Goal: Task Accomplishment & Management: Manage account settings

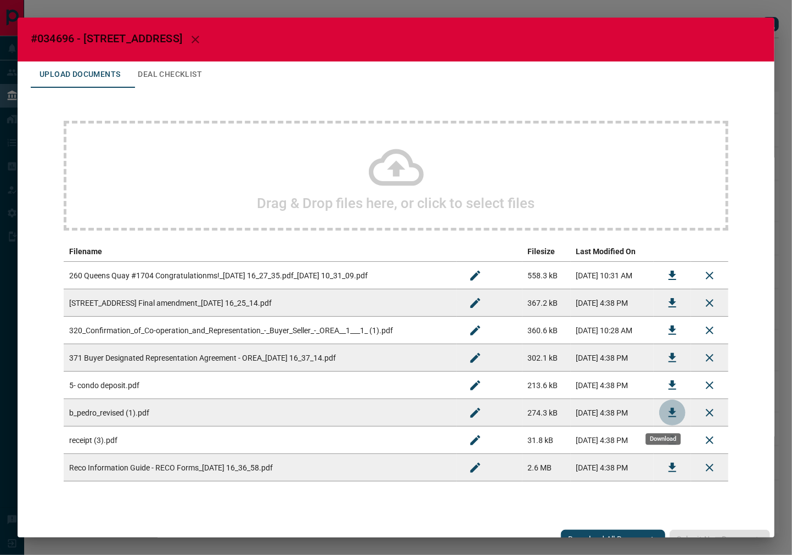
click at [659, 409] on button "Download" at bounding box center [672, 413] width 26 height 26
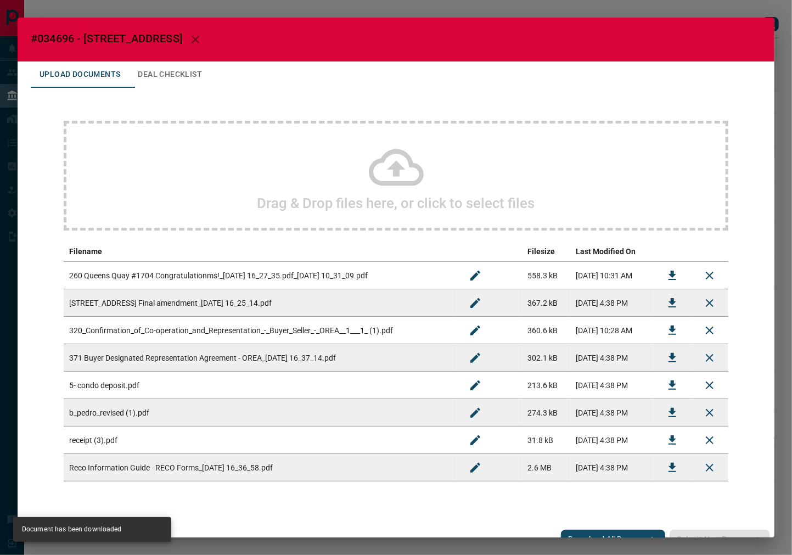
click at [659, 273] on button "Download" at bounding box center [672, 275] width 26 height 26
click at [57, 35] on span "#034696 - [STREET_ADDRESS]" at bounding box center [107, 38] width 152 height 13
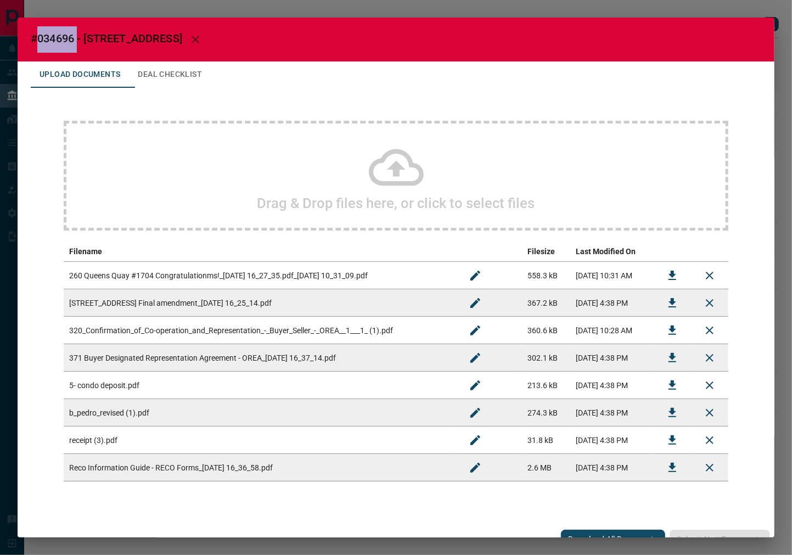
copy span "034696"
click at [56, 40] on span "#034696 - [STREET_ADDRESS]" at bounding box center [107, 38] width 152 height 13
click at [57, 37] on span "#034696 - [STREET_ADDRESS]" at bounding box center [107, 38] width 152 height 13
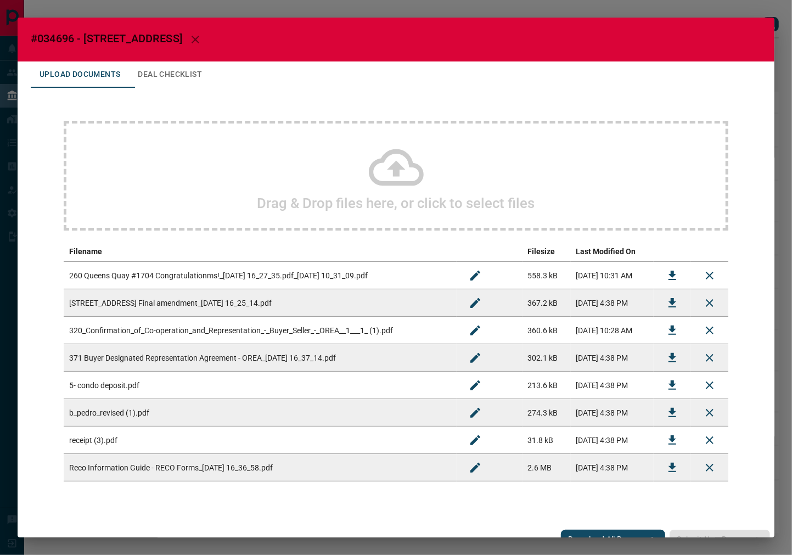
click at [669, 389] on icon "Download" at bounding box center [673, 384] width 8 height 9
click at [167, 68] on button "Deal Checklist" at bounding box center [170, 74] width 82 height 26
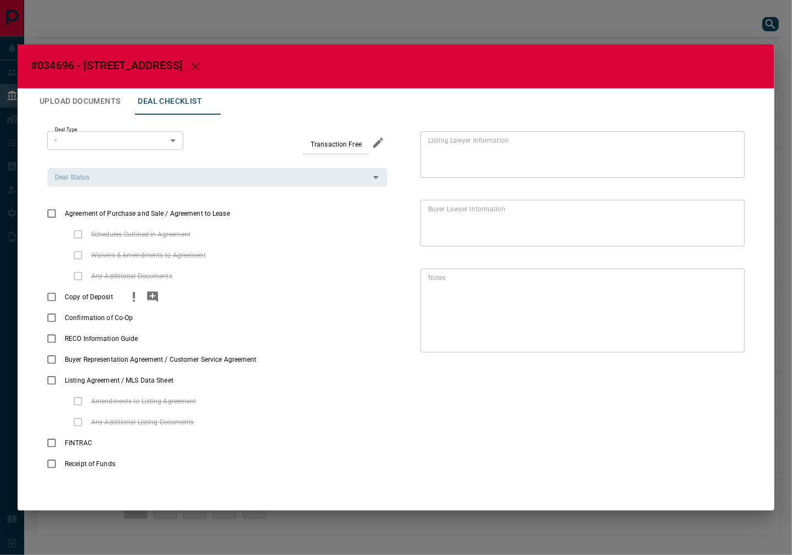
click at [139, 301] on icon "priority" at bounding box center [133, 296] width 13 height 13
click at [150, 299] on icon "add note" at bounding box center [152, 297] width 11 height 11
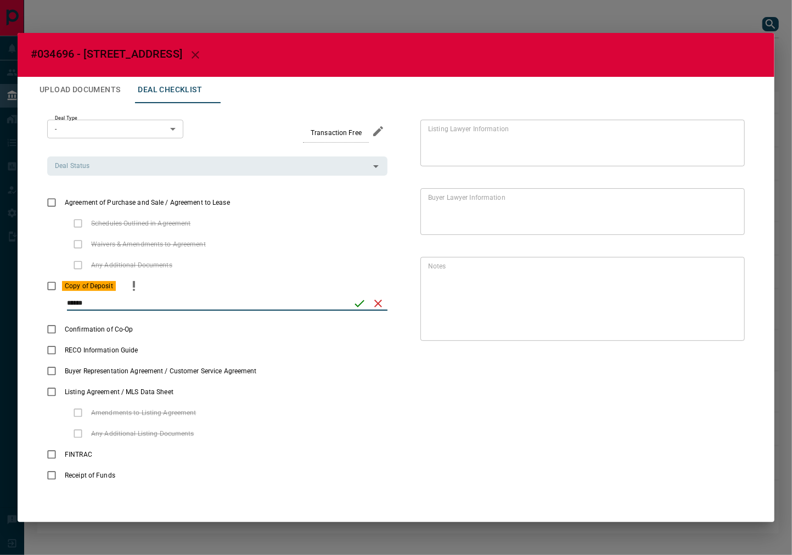
type input "******"
click at [353, 300] on icon "save" at bounding box center [359, 303] width 13 height 13
click at [95, 169] on input "Deal Status" at bounding box center [209, 166] width 316 height 12
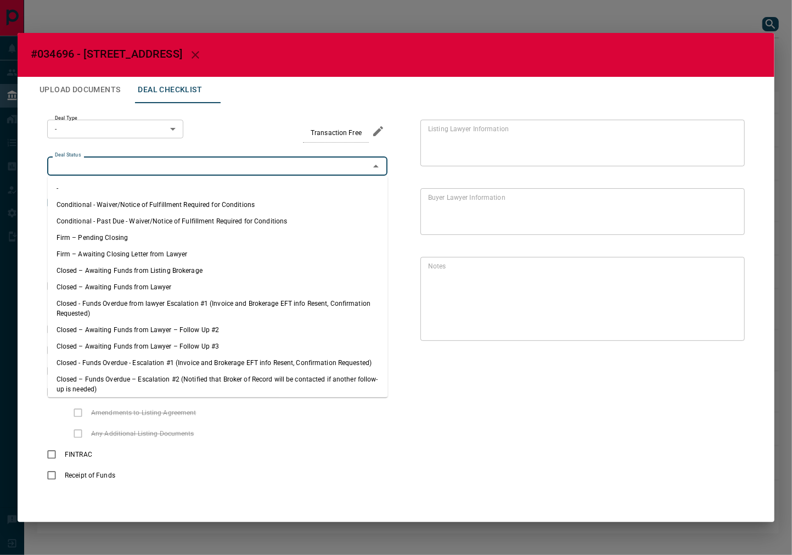
click at [112, 233] on li "Firm – Pending Closing" at bounding box center [218, 237] width 340 height 16
type input "**********"
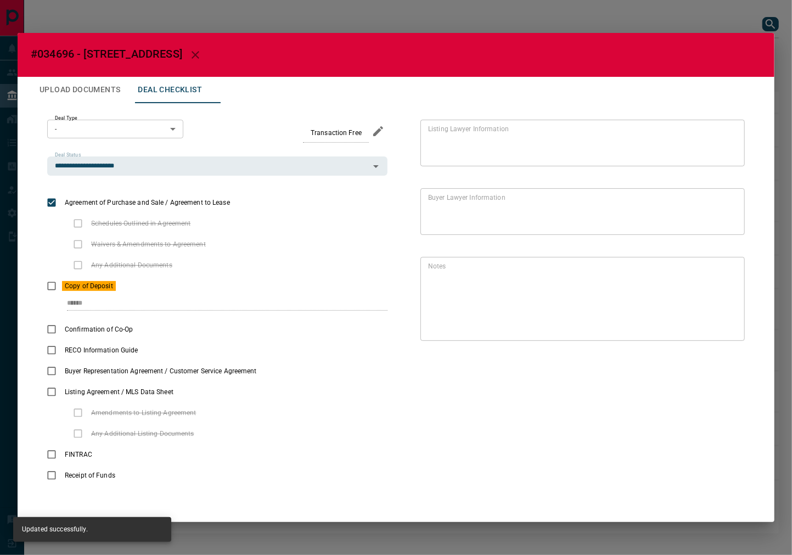
click at [130, 136] on body "Lead Transfers Leads Deals Listings Campaigns Quota Rules Agent Quotas Admin Mo…" at bounding box center [396, 272] width 792 height 545
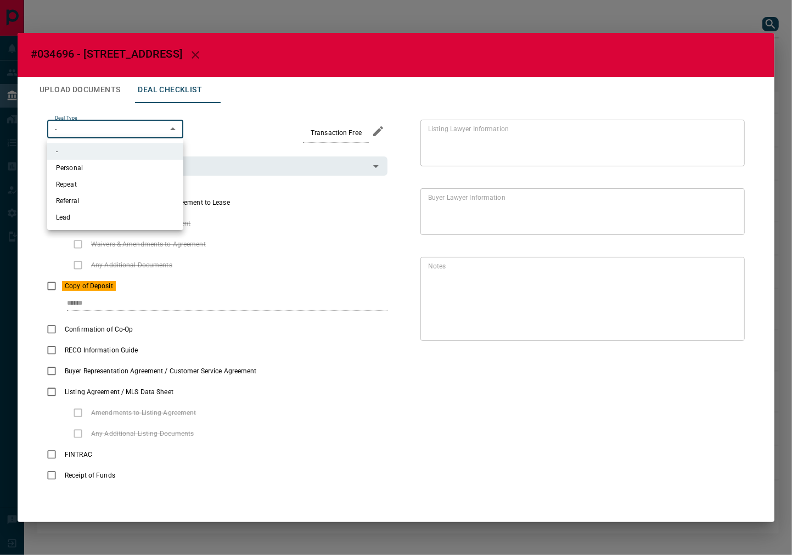
click at [119, 226] on ul "- Personal Repeat Referral Lead" at bounding box center [115, 184] width 136 height 91
click at [119, 217] on li "Lead" at bounding box center [115, 217] width 136 height 16
type input "*"
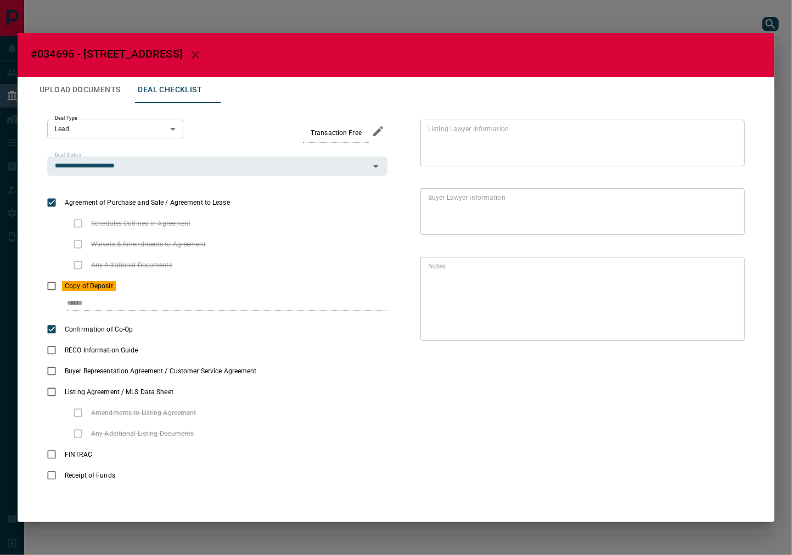
click at [103, 87] on button "Upload Documents" at bounding box center [80, 90] width 98 height 26
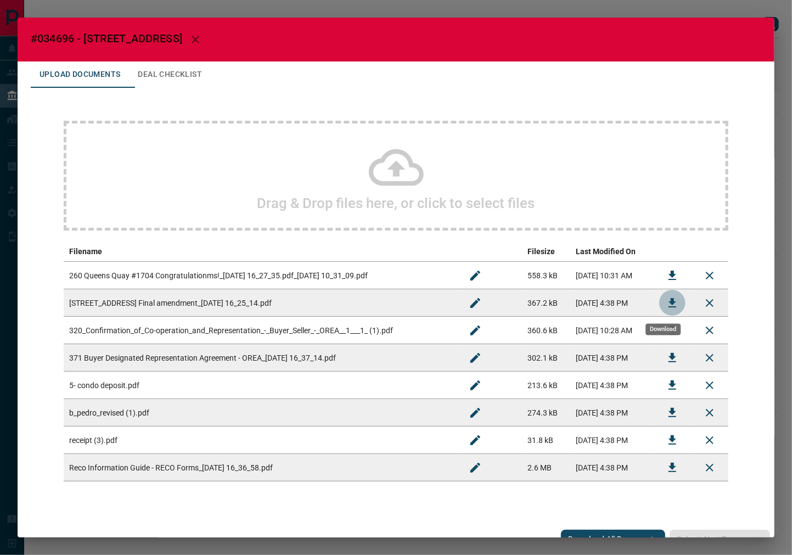
click at [666, 305] on icon "Download" at bounding box center [672, 302] width 13 height 13
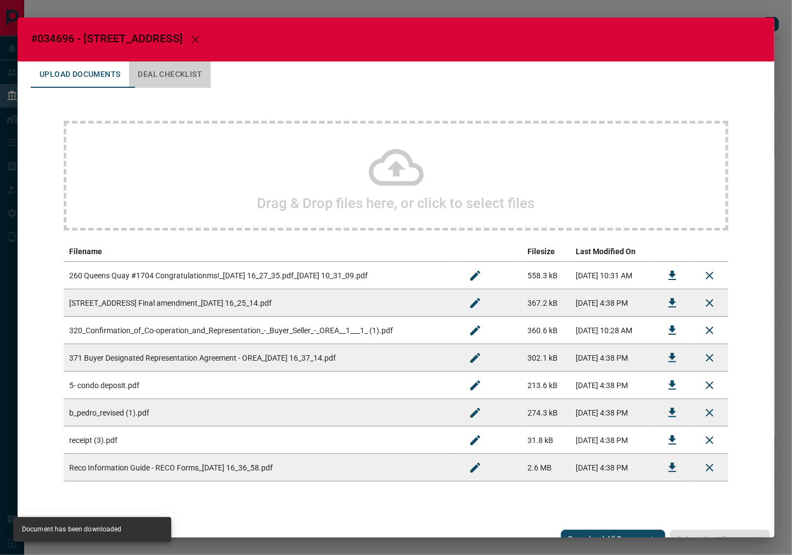
click at [200, 78] on button "Deal Checklist" at bounding box center [170, 74] width 82 height 26
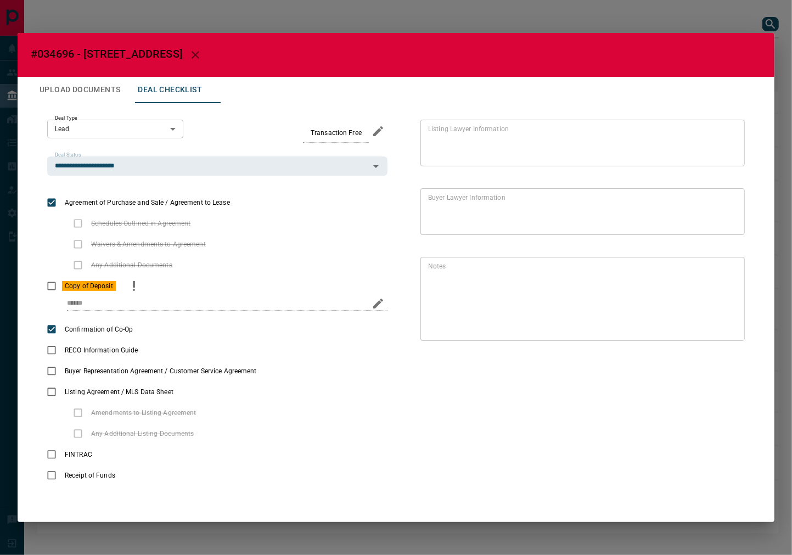
click at [374, 299] on icon "edit" at bounding box center [378, 303] width 13 height 13
click at [81, 302] on input "******" at bounding box center [206, 303] width 279 height 14
click at [82, 303] on input "******" at bounding box center [206, 303] width 279 height 14
click at [76, 301] on input "*****" at bounding box center [206, 303] width 279 height 14
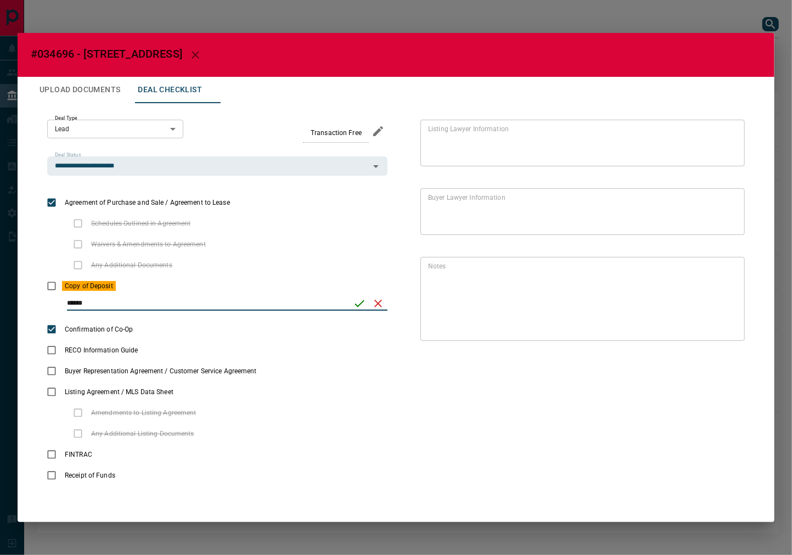
type input "******"
click at [354, 299] on icon "save" at bounding box center [359, 303] width 13 height 13
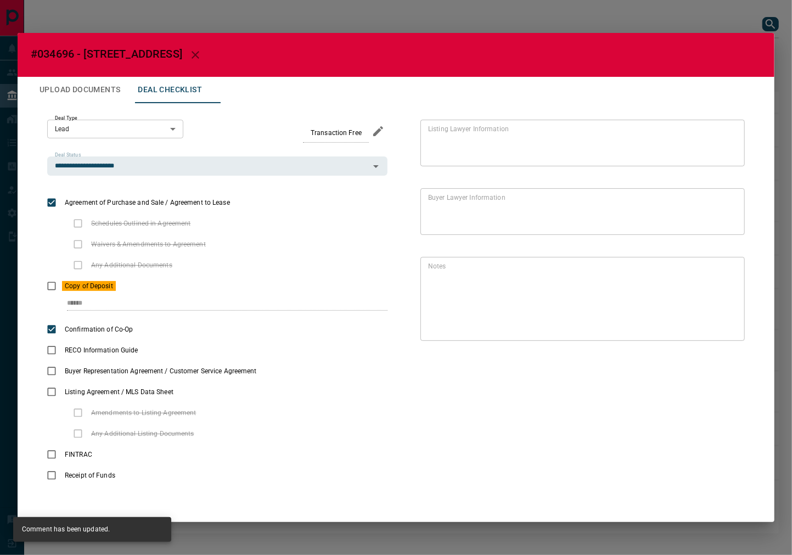
click at [92, 95] on button "Upload Documents" at bounding box center [80, 90] width 98 height 26
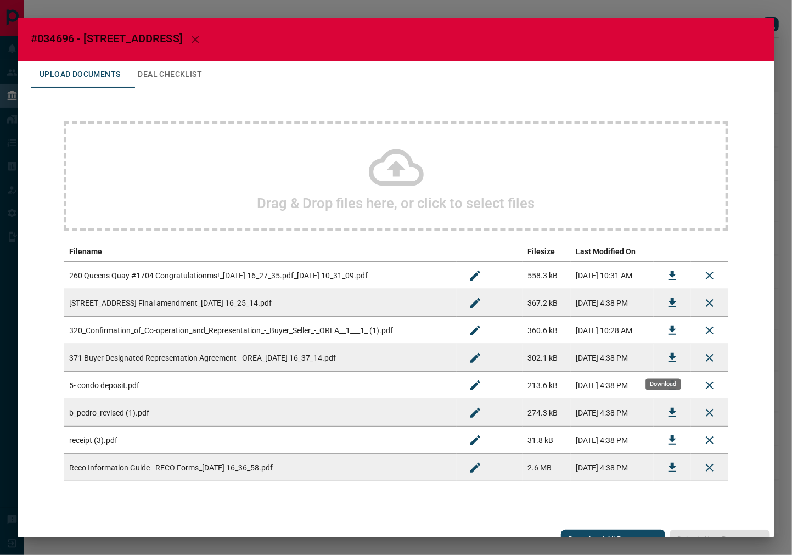
click at [668, 356] on icon "Download" at bounding box center [672, 357] width 13 height 13
click at [197, 70] on button "Deal Checklist" at bounding box center [170, 74] width 82 height 26
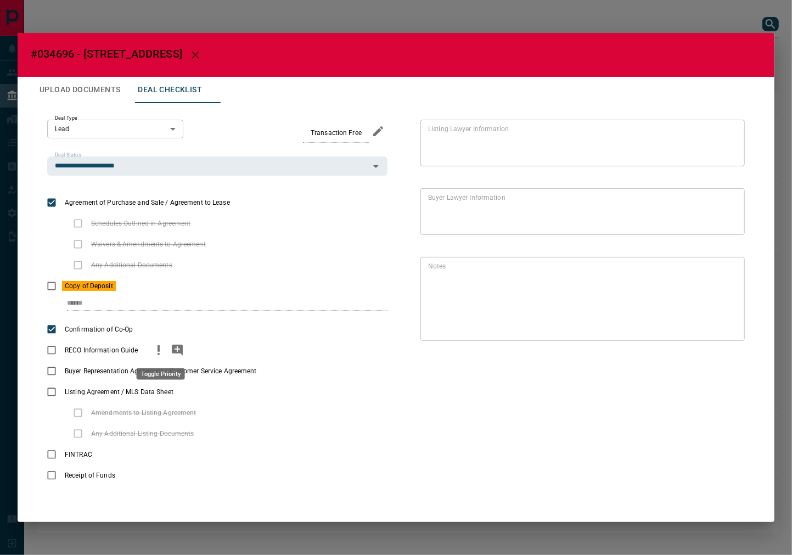
click at [157, 348] on icon "priority" at bounding box center [158, 350] width 13 height 13
click at [114, 455] on icon "priority" at bounding box center [113, 453] width 2 height 7
click at [135, 480] on icon "priority" at bounding box center [136, 475] width 13 height 13
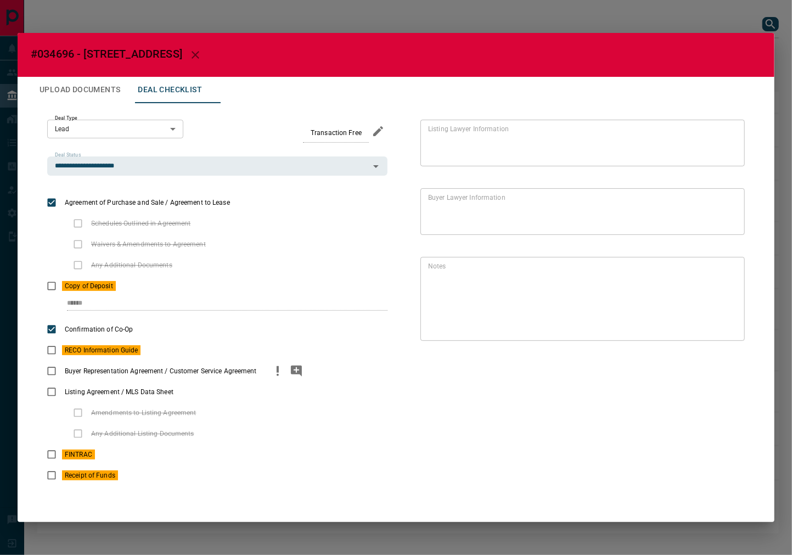
click at [273, 372] on icon "priority" at bounding box center [277, 371] width 13 height 13
click at [295, 374] on icon "add note" at bounding box center [296, 371] width 13 height 13
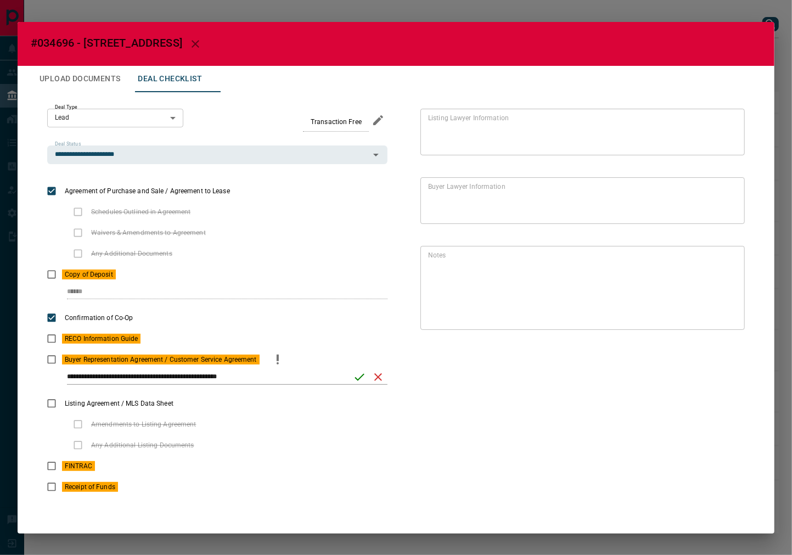
click at [68, 380] on div "**********" at bounding box center [217, 381] width 340 height 23
click at [66, 379] on div "**********" at bounding box center [217, 381] width 340 height 23
click at [68, 380] on input "**********" at bounding box center [206, 377] width 279 height 14
paste input "**********"
type input "**********"
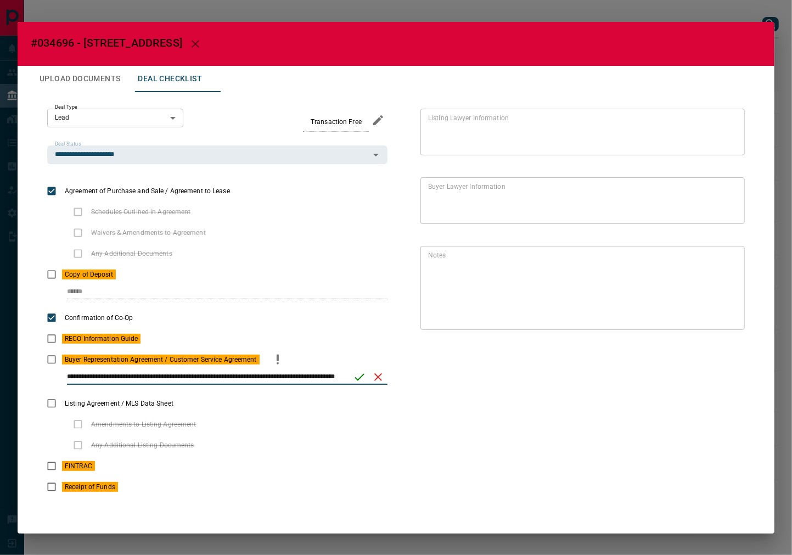
click at [359, 374] on icon "save" at bounding box center [359, 377] width 13 height 13
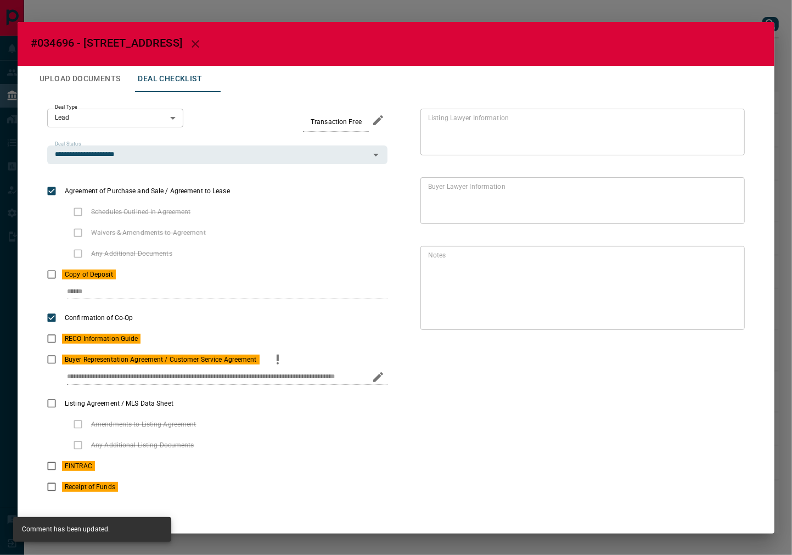
click at [94, 71] on button "Upload Documents" at bounding box center [80, 79] width 98 height 26
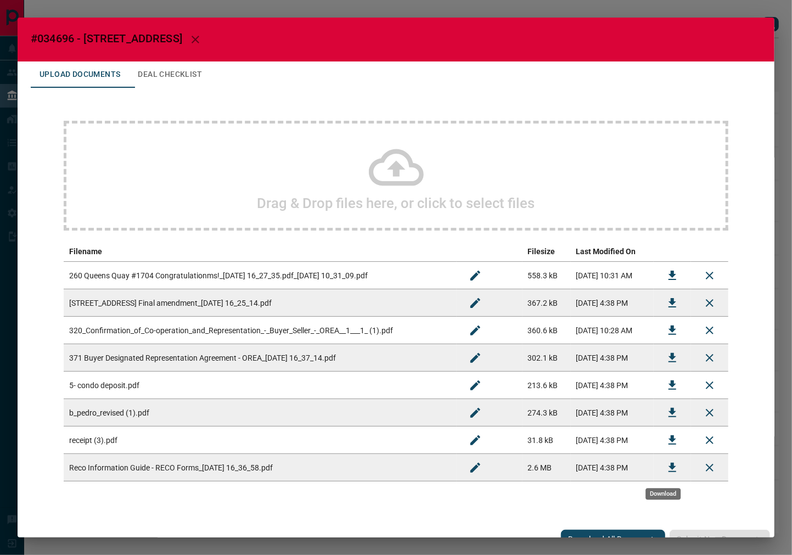
click at [659, 471] on button "Download" at bounding box center [672, 468] width 26 height 26
click at [143, 68] on button "Deal Checklist" at bounding box center [170, 74] width 82 height 26
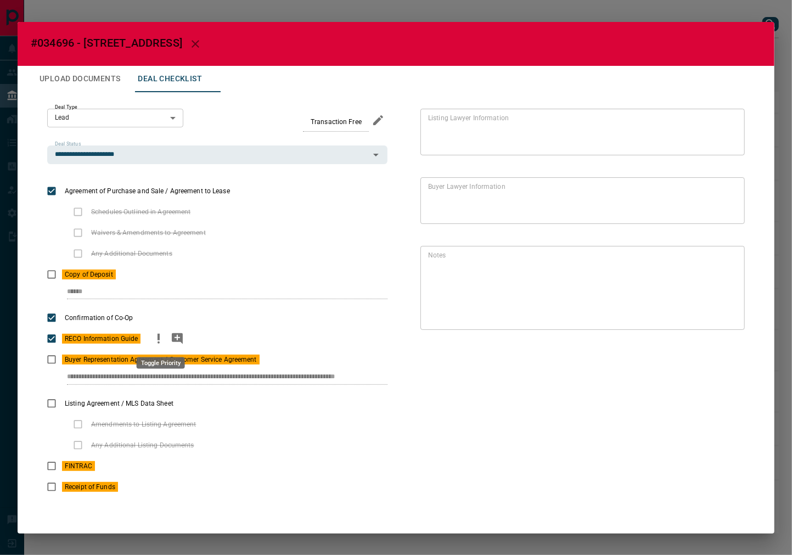
click at [165, 335] on icon "priority" at bounding box center [158, 338] width 13 height 13
click at [111, 84] on button "Upload Documents" at bounding box center [80, 79] width 98 height 26
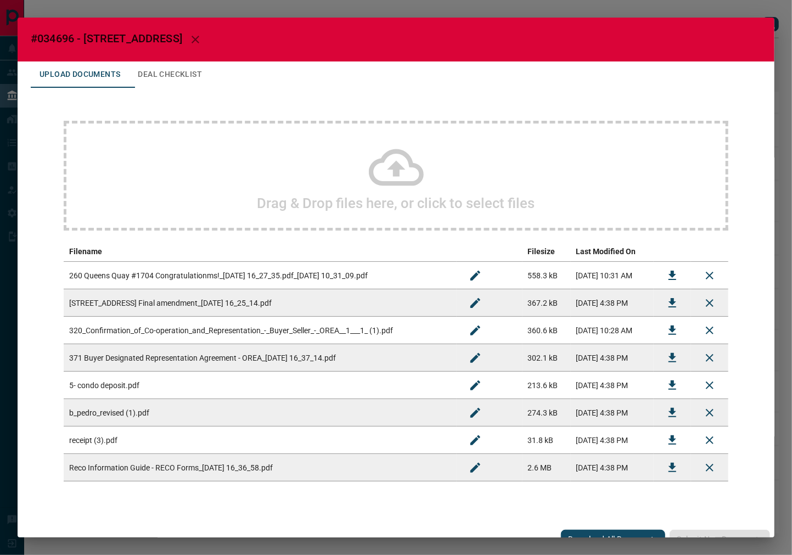
click at [666, 325] on icon "Download" at bounding box center [672, 330] width 13 height 13
click at [196, 61] on button "Deal Checklist" at bounding box center [170, 74] width 82 height 26
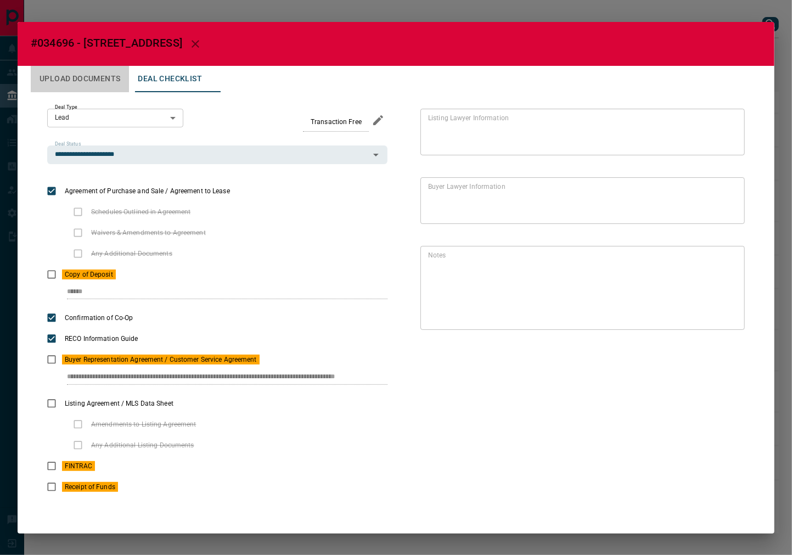
click at [96, 72] on button "Upload Documents" at bounding box center [80, 79] width 98 height 26
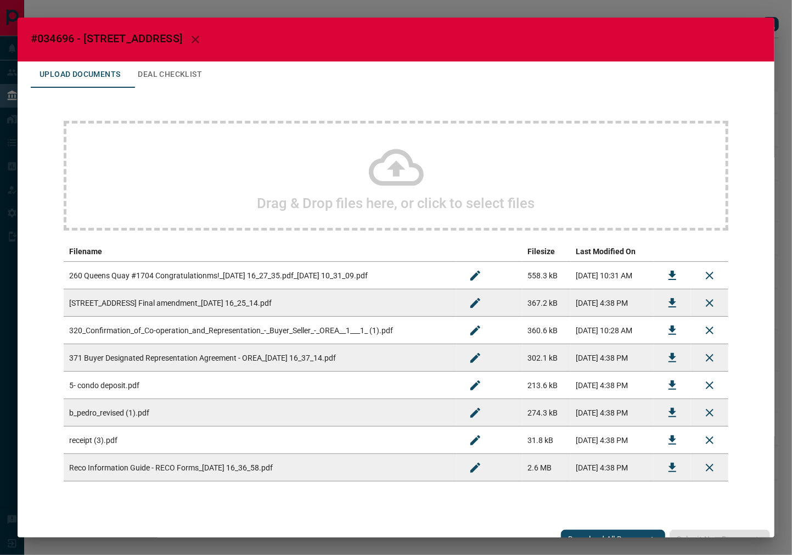
click at [301, 226] on div "Drag & Drop files here, or click to select files" at bounding box center [396, 176] width 665 height 110
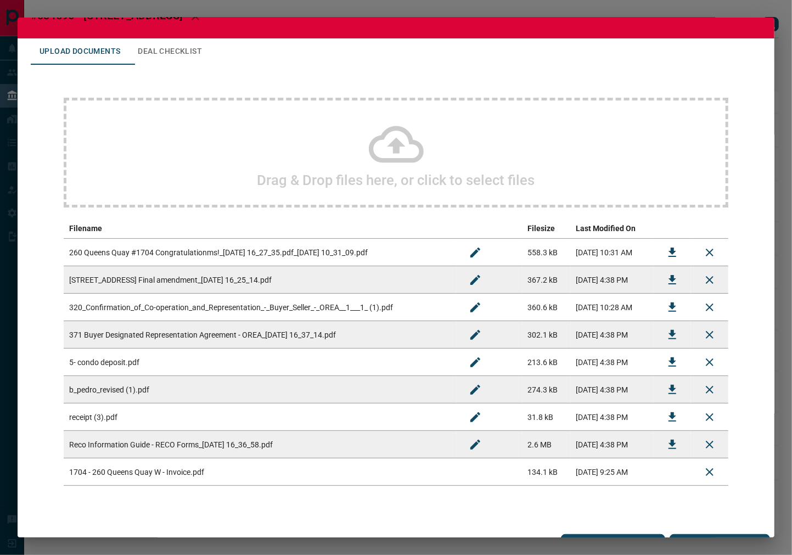
scroll to position [42, 0]
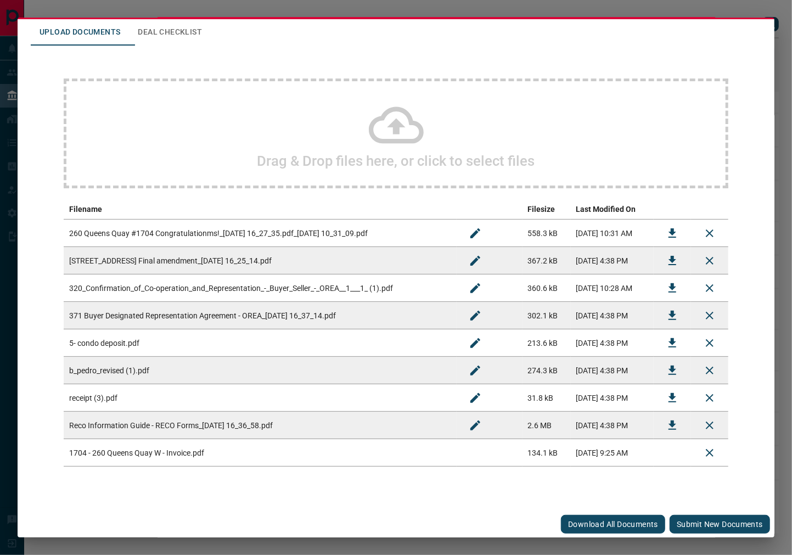
click at [690, 524] on button "Submit new documents" at bounding box center [720, 524] width 100 height 19
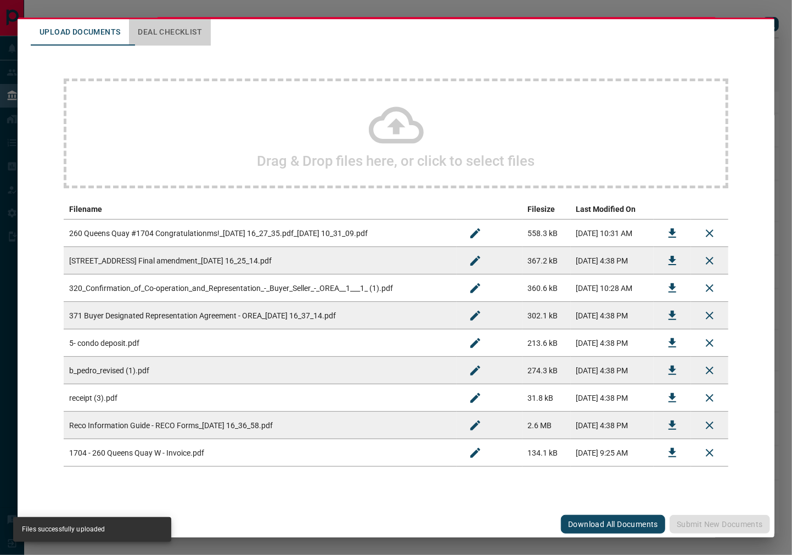
click at [177, 30] on button "Deal Checklist" at bounding box center [170, 32] width 82 height 26
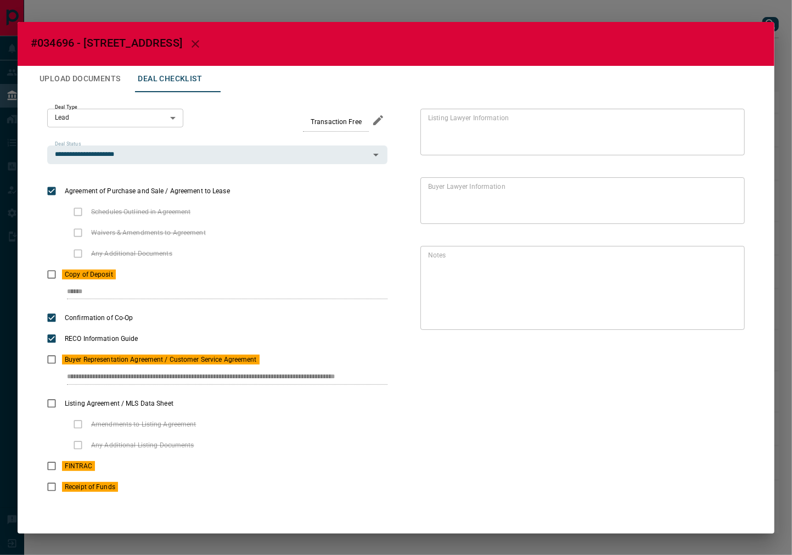
scroll to position [0, 12]
drag, startPoint x: 63, startPoint y: 380, endPoint x: 420, endPoint y: 277, distance: 372.0
click at [418, 360] on div "**********" at bounding box center [396, 303] width 731 height 422
click at [202, 41] on icon "button" at bounding box center [195, 43] width 13 height 13
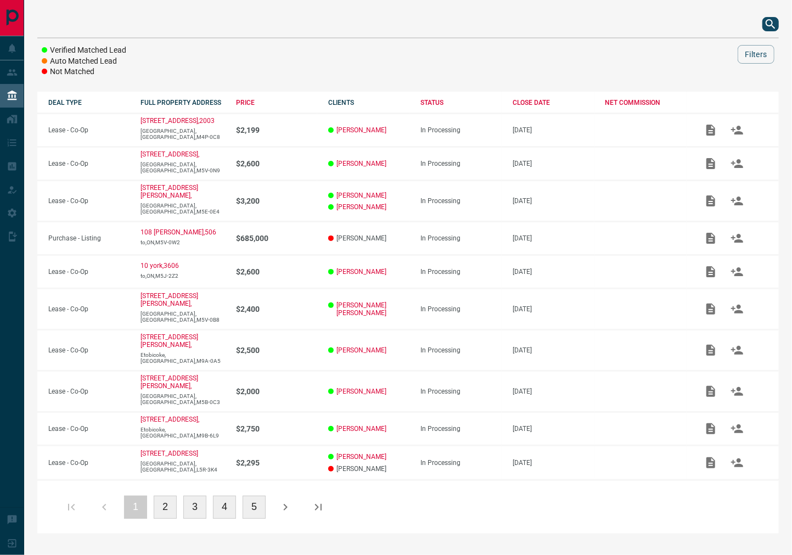
click at [771, 25] on icon "search button" at bounding box center [770, 23] width 9 height 9
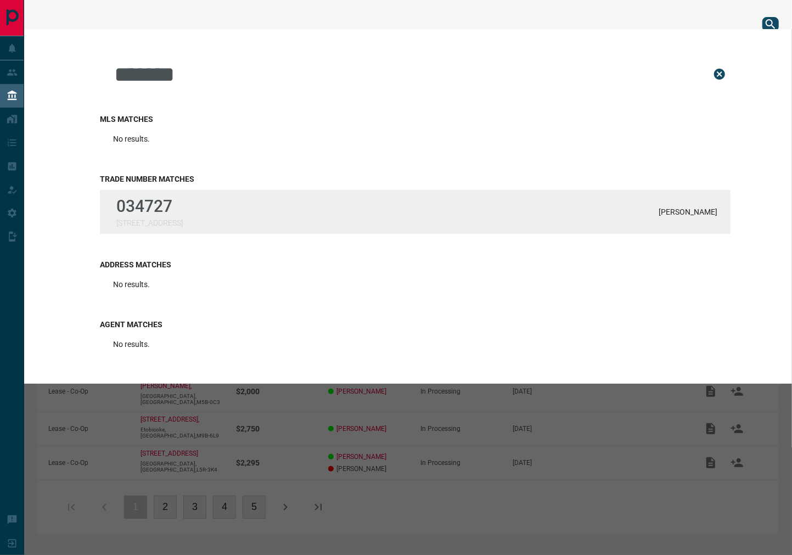
type input "******"
click at [217, 205] on div "034727 [STREET_ADDRESS][PERSON_NAME]" at bounding box center [415, 212] width 631 height 44
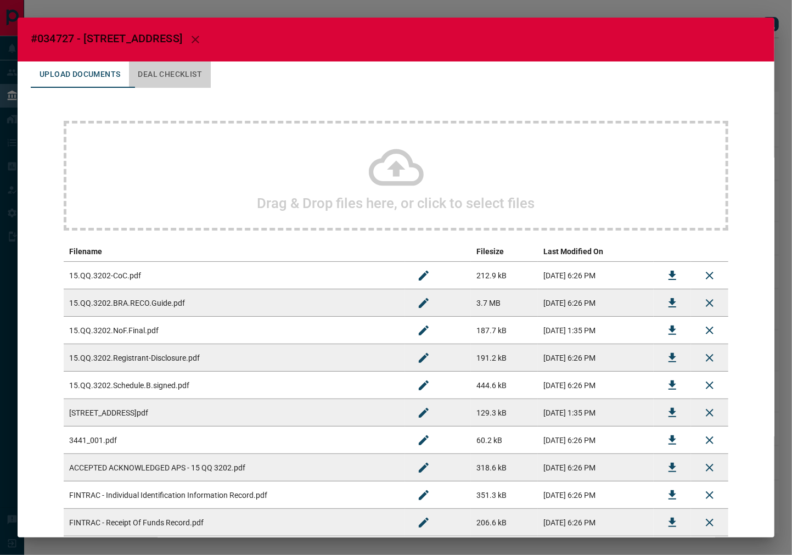
click at [194, 76] on button "Deal Checklist" at bounding box center [170, 74] width 82 height 26
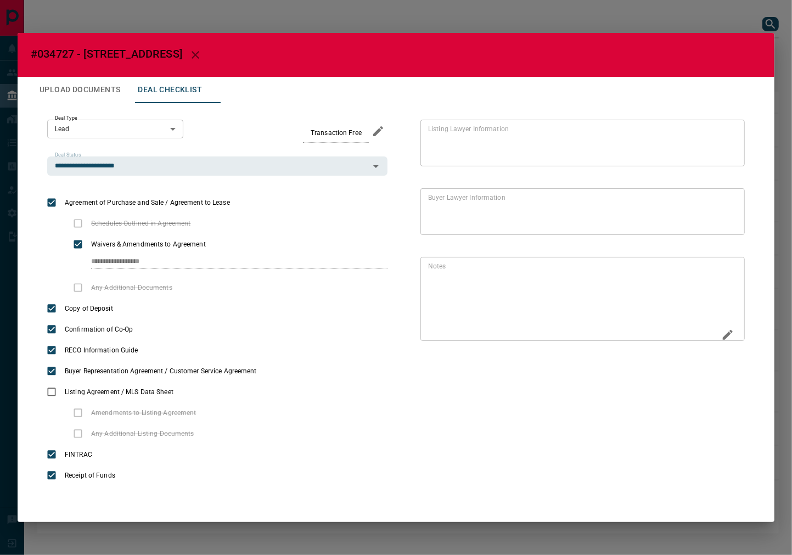
click at [725, 335] on icon "Edit" at bounding box center [727, 334] width 13 height 13
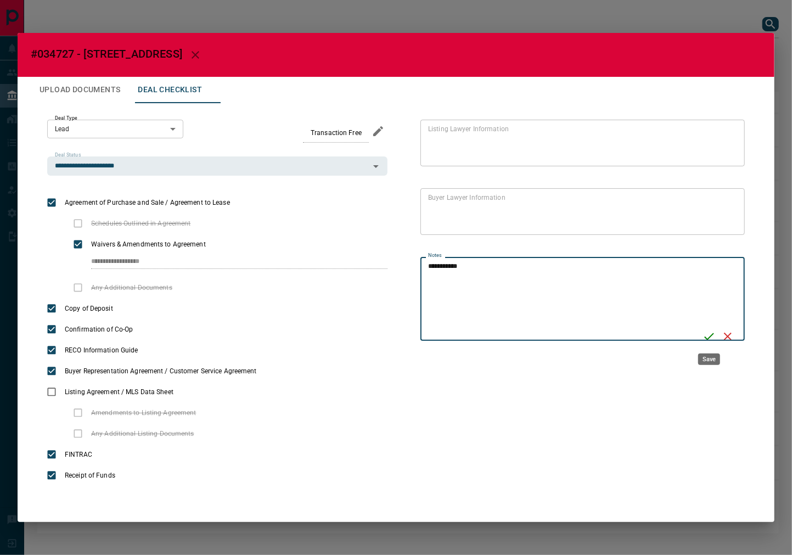
type textarea "**********"
click at [710, 337] on icon "Save" at bounding box center [710, 336] width 10 height 7
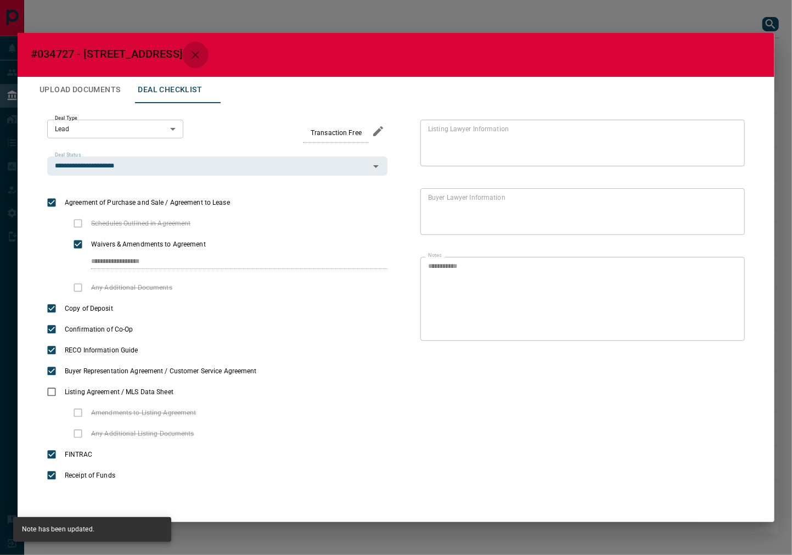
click at [202, 58] on icon "button" at bounding box center [195, 54] width 13 height 13
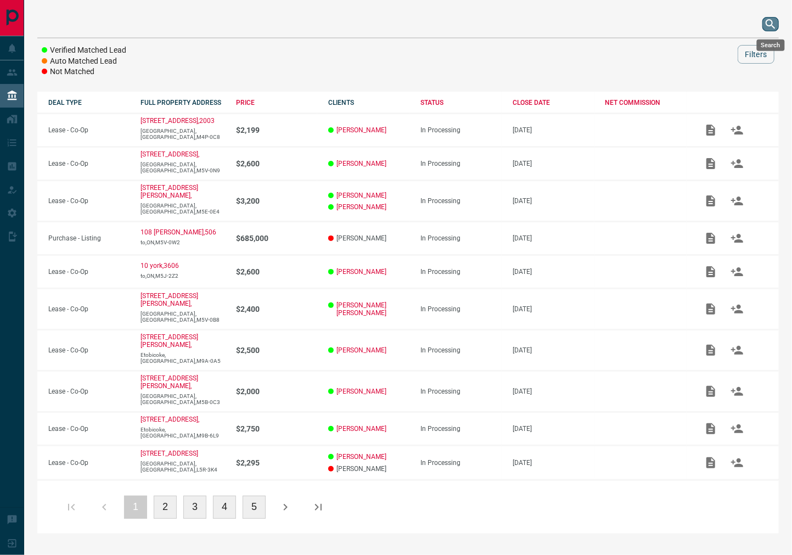
click at [776, 20] on icon "search button" at bounding box center [770, 24] width 13 height 13
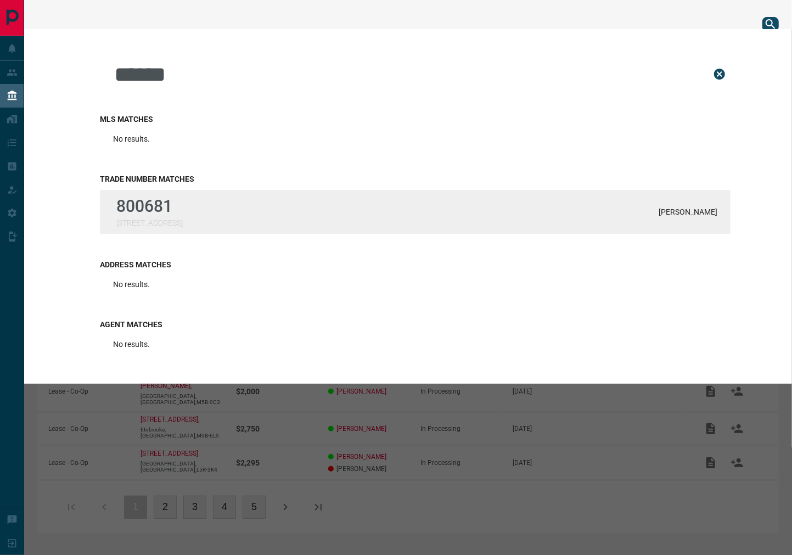
type input "******"
click at [232, 217] on div "800681 [STREET_ADDRESS][PERSON_NAME]" at bounding box center [415, 212] width 631 height 44
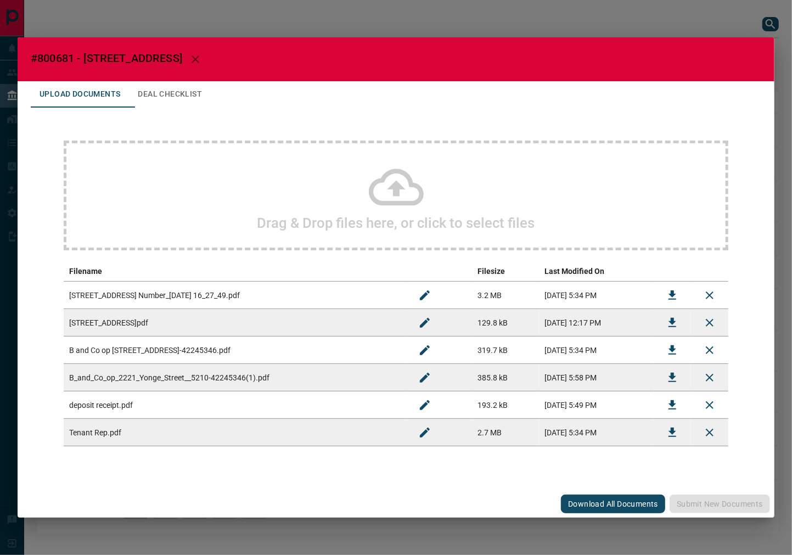
click at [181, 102] on button "Deal Checklist" at bounding box center [170, 94] width 82 height 26
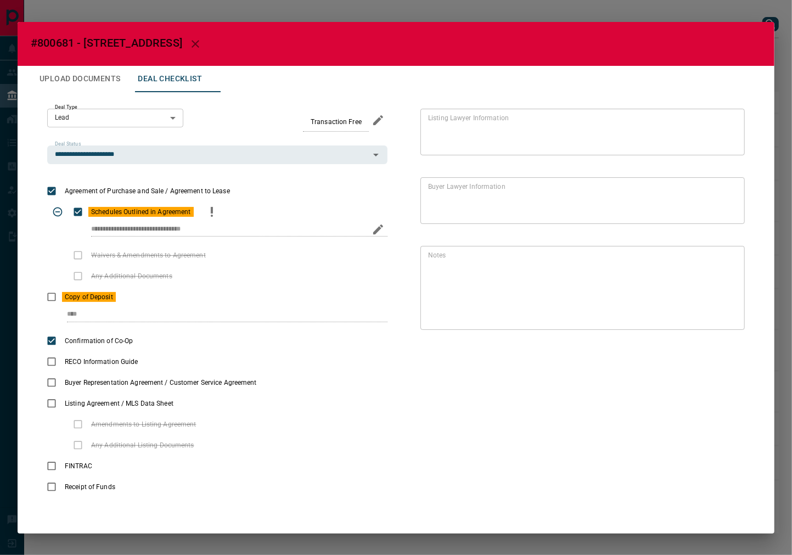
click at [199, 212] on div "Schedules Outlined in Agreement" at bounding box center [217, 211] width 340 height 21
click at [208, 212] on icon "priority" at bounding box center [211, 211] width 13 height 13
click at [110, 88] on button "Upload Documents" at bounding box center [80, 79] width 98 height 26
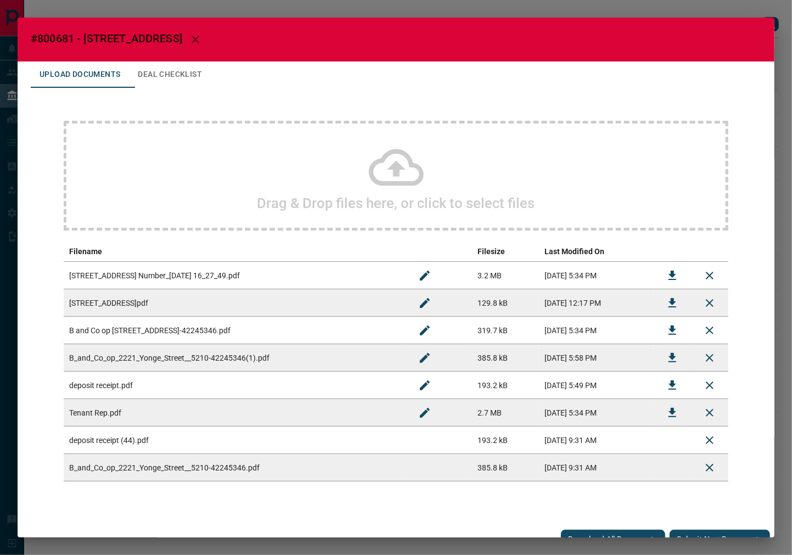
scroll to position [15, 0]
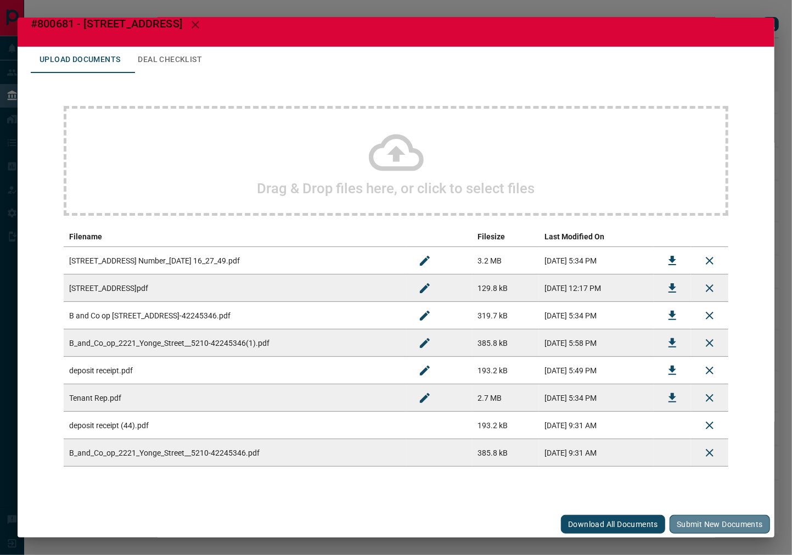
click at [712, 527] on button "Submit new documents" at bounding box center [720, 524] width 100 height 19
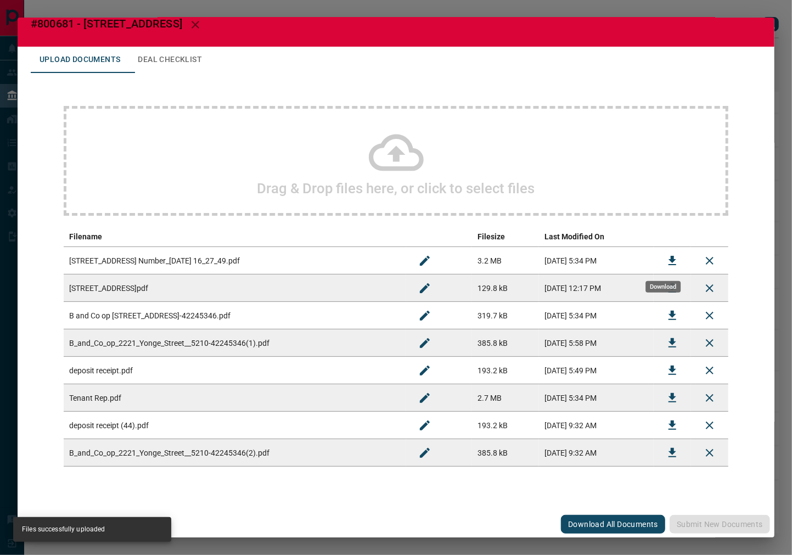
click at [667, 255] on icon "Download" at bounding box center [672, 260] width 13 height 13
click at [188, 51] on button "Deal Checklist" at bounding box center [170, 60] width 82 height 26
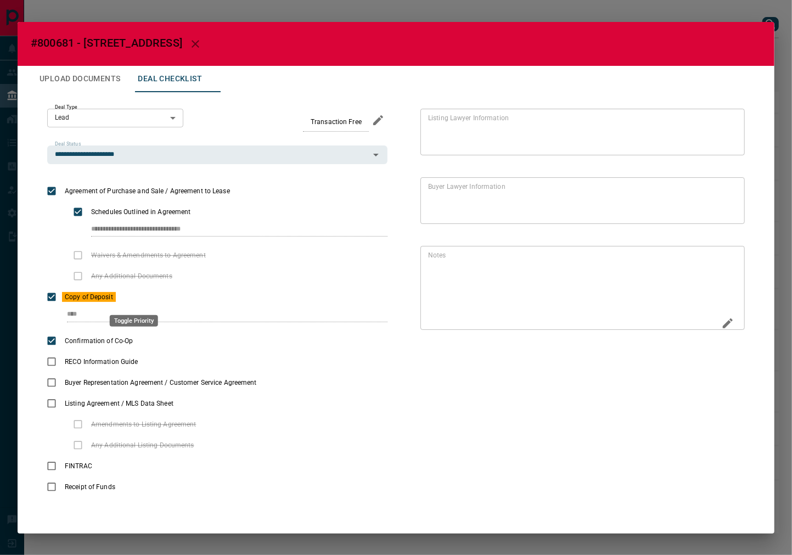
drag, startPoint x: 132, startPoint y: 299, endPoint x: 453, endPoint y: 329, distance: 322.6
click at [137, 299] on icon "priority" at bounding box center [133, 296] width 13 height 13
click at [729, 322] on icon "Edit" at bounding box center [728, 323] width 10 height 10
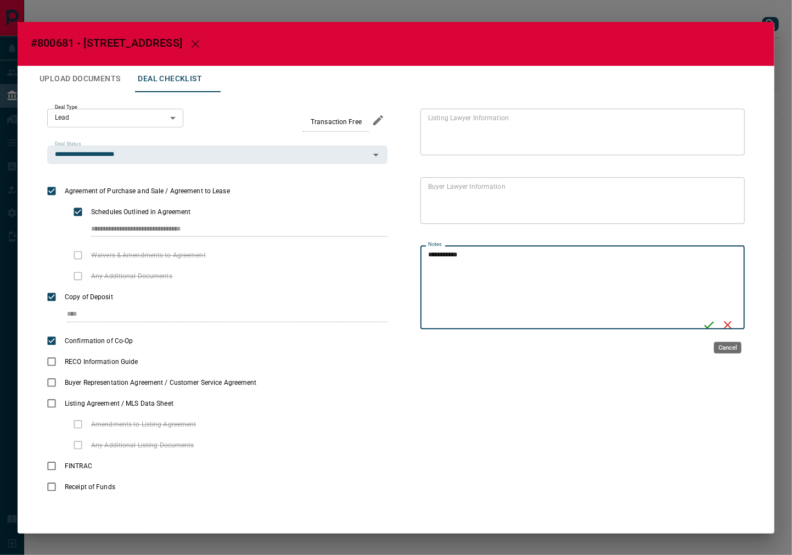
type textarea "**********"
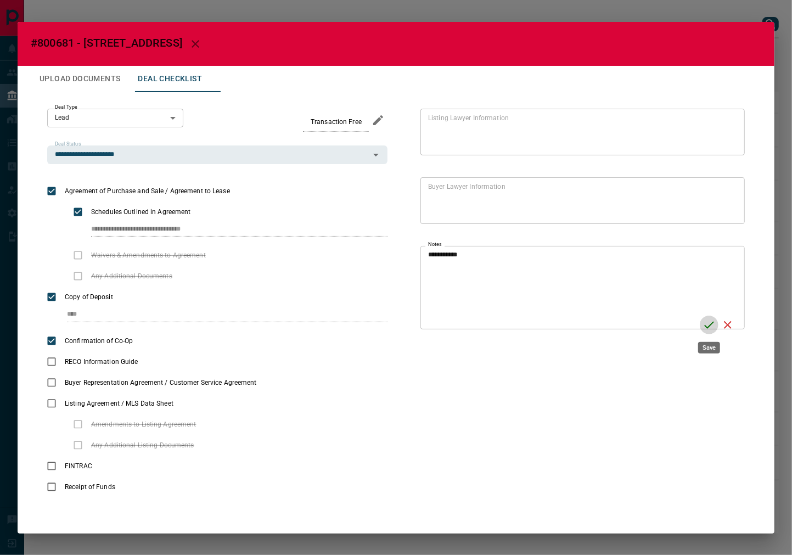
click at [714, 326] on icon "Save" at bounding box center [709, 324] width 13 height 13
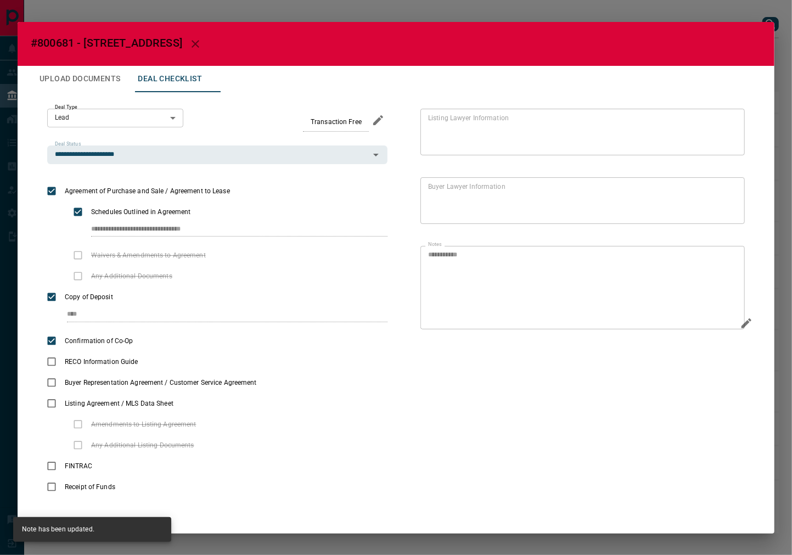
click at [202, 42] on icon "button" at bounding box center [195, 43] width 13 height 13
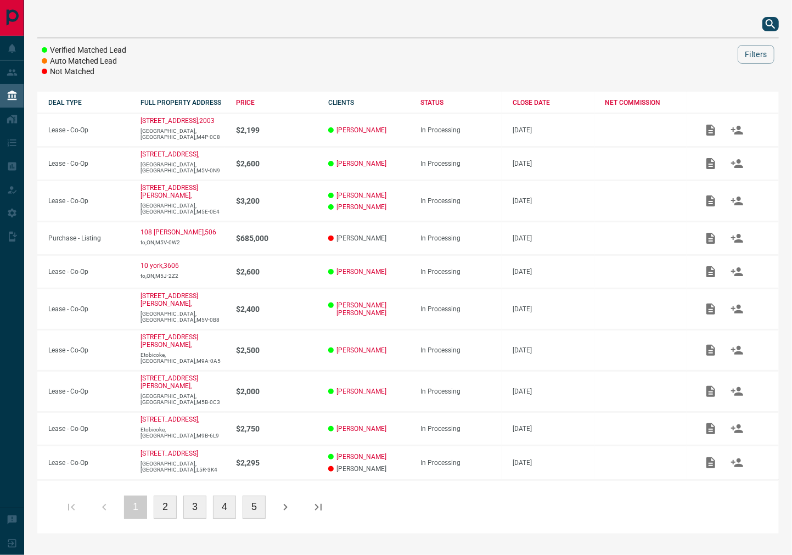
click at [763, 25] on button "search button" at bounding box center [771, 24] width 16 height 14
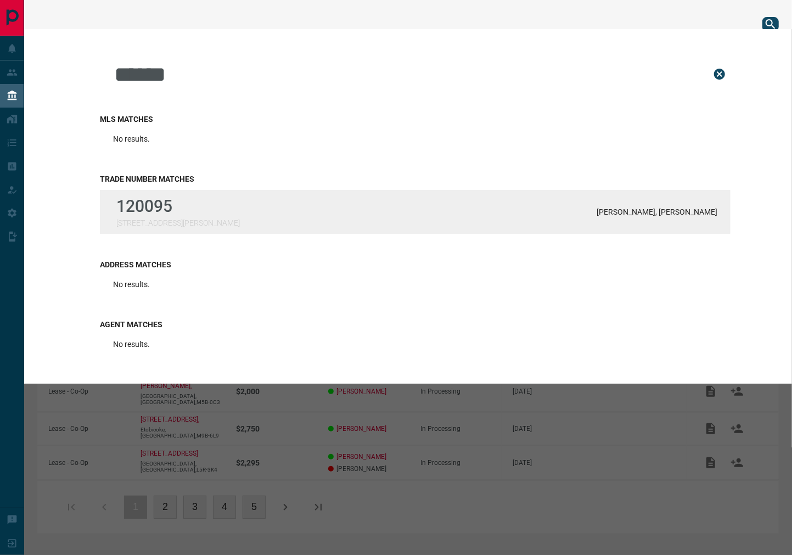
type input "******"
click at [204, 221] on div "120095 [STREET_ADDRESS][PERSON_NAME][PERSON_NAME][PERSON_NAME]" at bounding box center [415, 212] width 631 height 44
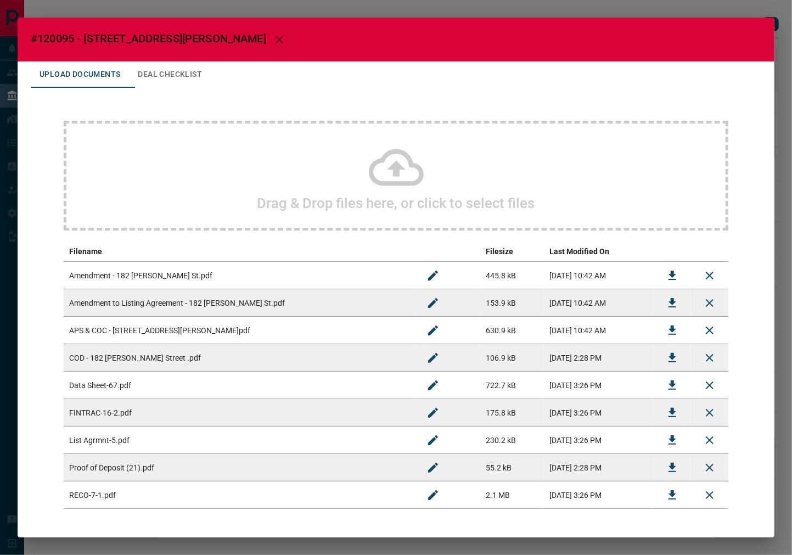
click at [184, 81] on button "Deal Checklist" at bounding box center [170, 74] width 82 height 26
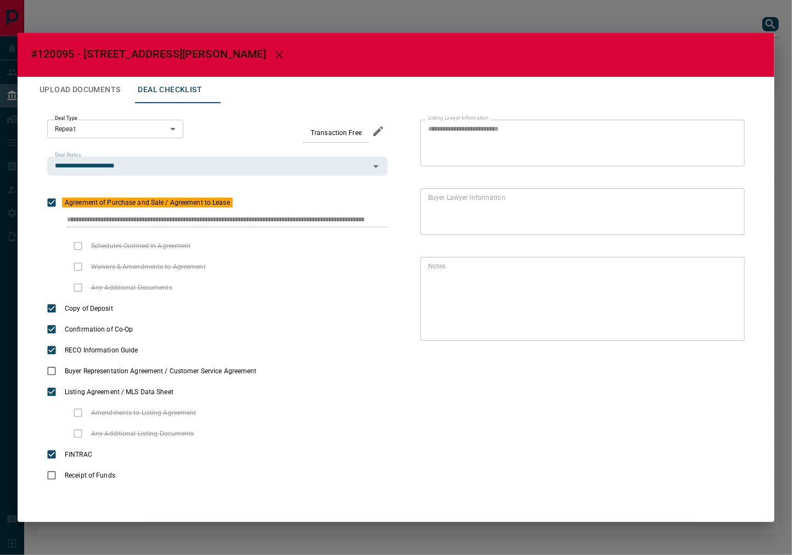
click at [59, 89] on button "Upload Documents" at bounding box center [80, 90] width 98 height 26
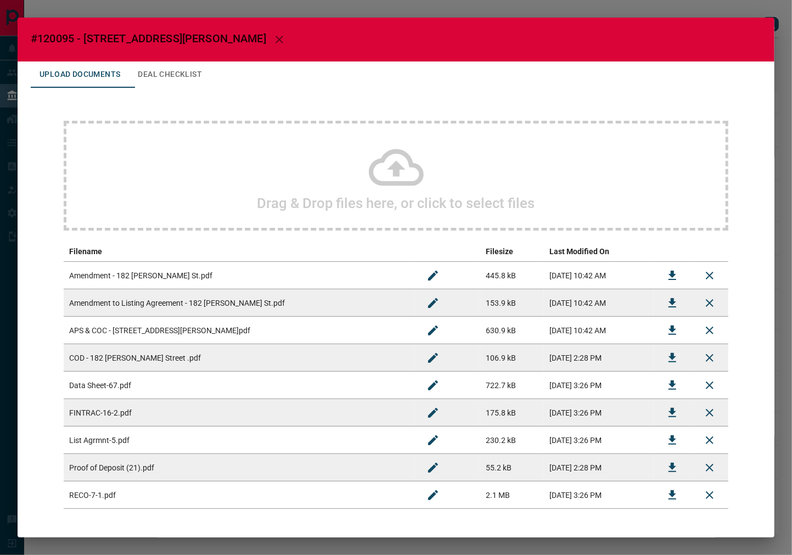
click at [219, 213] on div "Drag & Drop files here, or click to select files" at bounding box center [396, 176] width 665 height 110
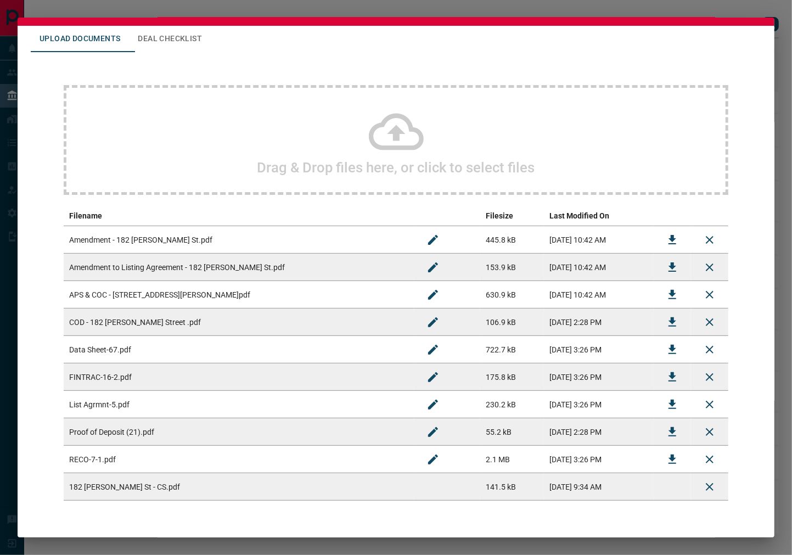
scroll to position [70, 0]
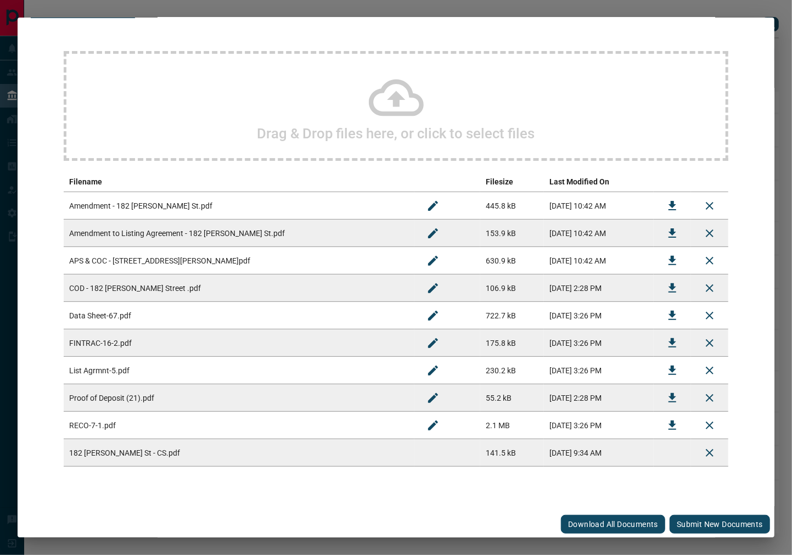
click at [690, 523] on button "Submit new documents" at bounding box center [720, 524] width 100 height 19
